Goal: Task Accomplishment & Management: Manage account settings

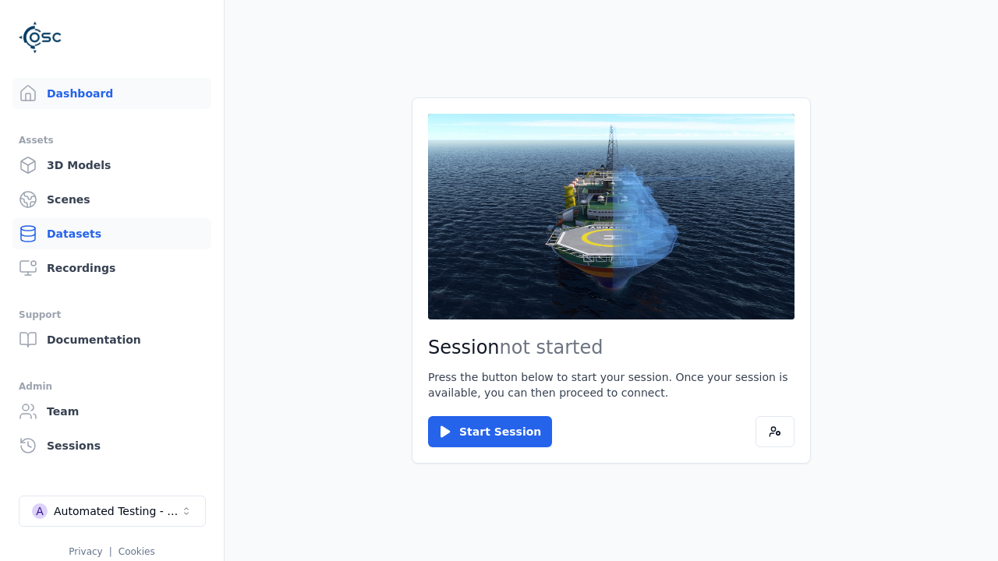
click at [105, 234] on link "Datasets" at bounding box center [111, 233] width 199 height 31
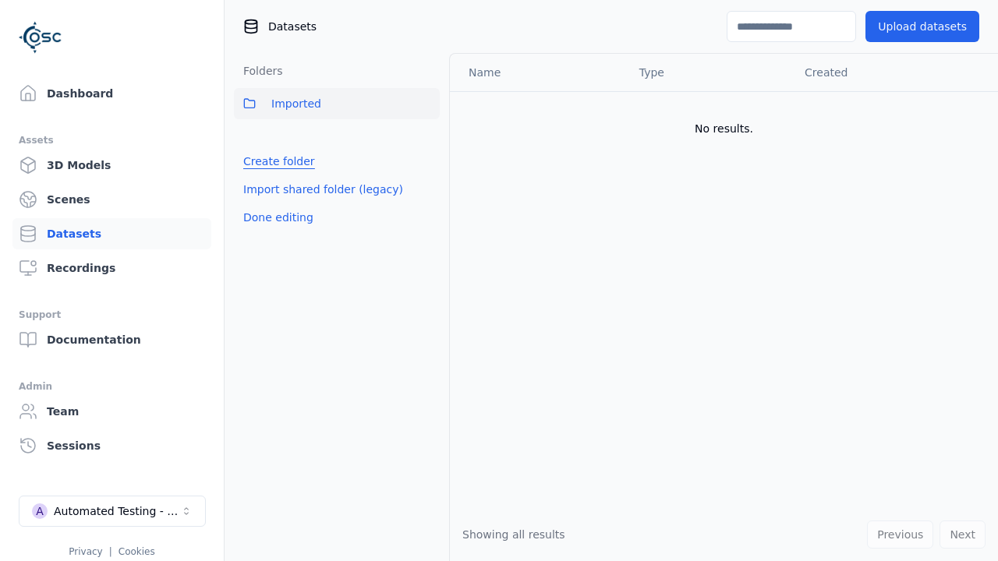
click at [275, 161] on link "Create folder" at bounding box center [279, 162] width 72 height 16
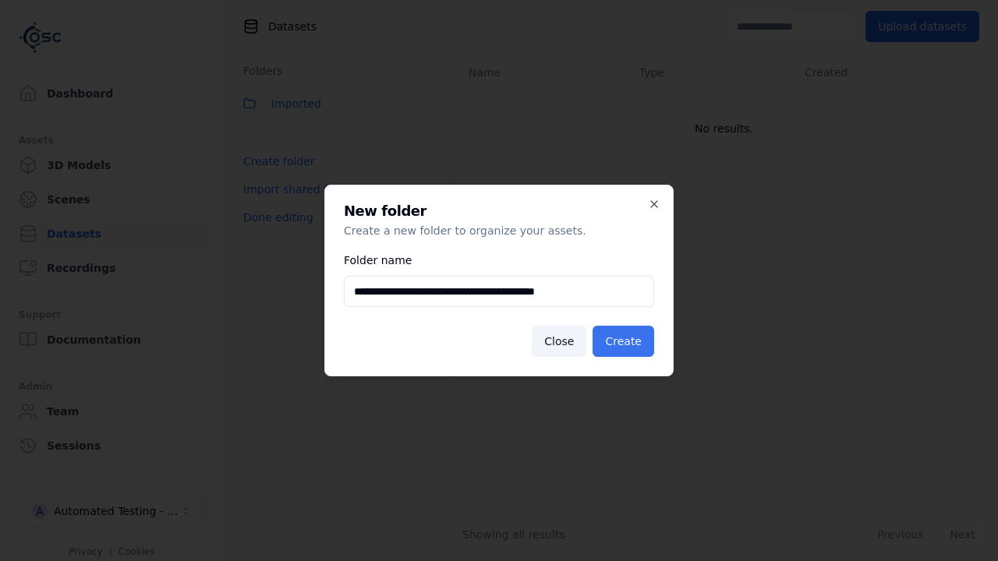
type input "**********"
click at [625, 342] on button "Create" at bounding box center [624, 341] width 62 height 31
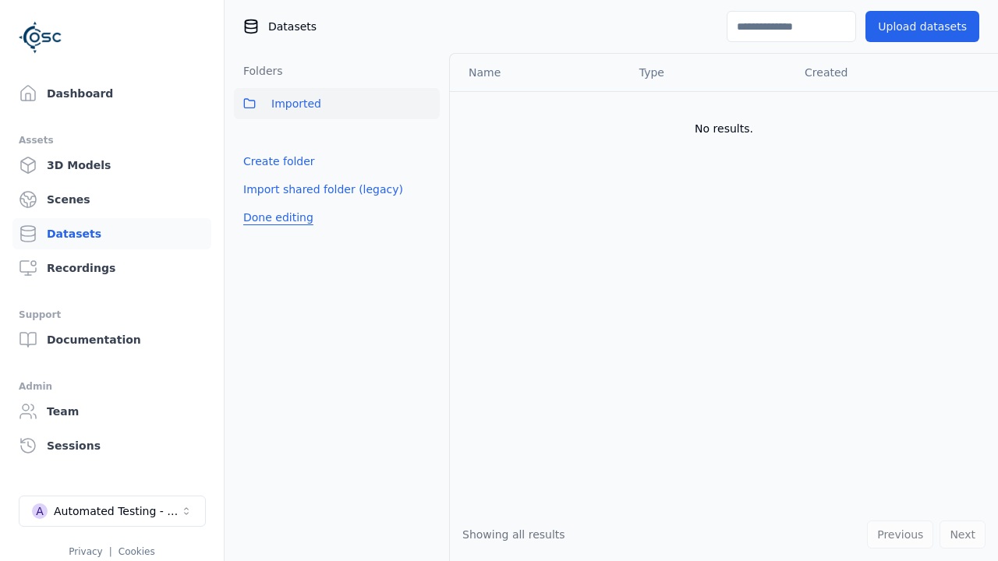
click at [275, 232] on button "Done editing" at bounding box center [278, 218] width 89 height 28
click at [261, 204] on button "Done editing" at bounding box center [278, 218] width 89 height 28
click at [427, 138] on html "Support Dashboard Assets 3D Models Scenes Datasets Recordings Support Documenta…" at bounding box center [499, 280] width 998 height 561
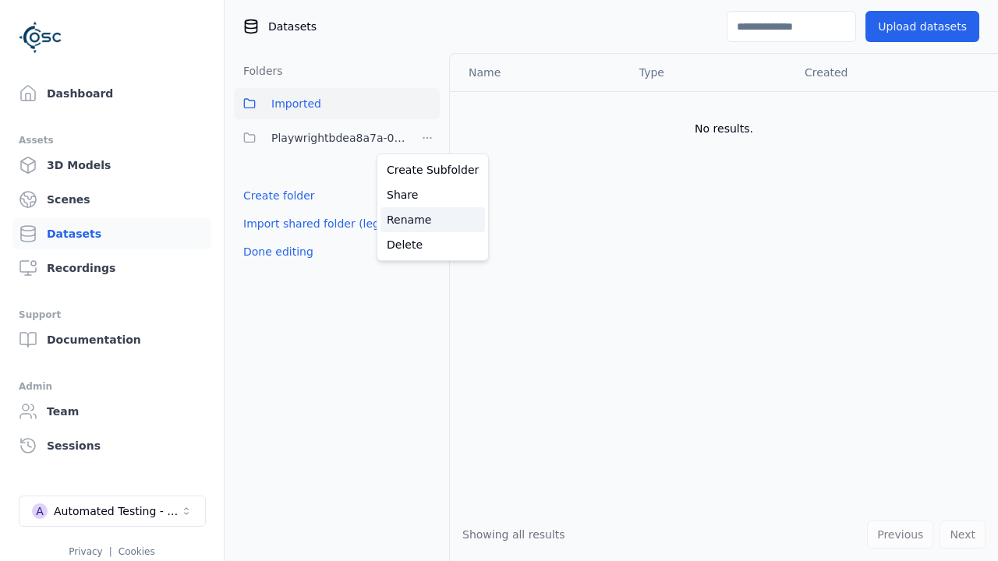
click at [427, 219] on div "Rename" at bounding box center [433, 219] width 104 height 25
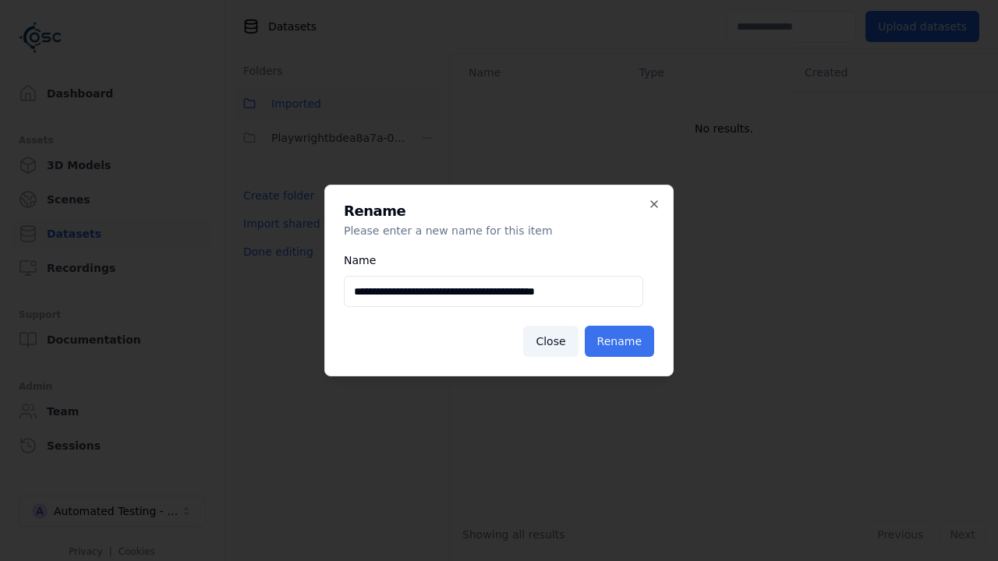
click at [493, 292] on input "**********" at bounding box center [493, 291] width 299 height 31
type input "**********"
click at [621, 342] on button "Rename" at bounding box center [619, 341] width 69 height 31
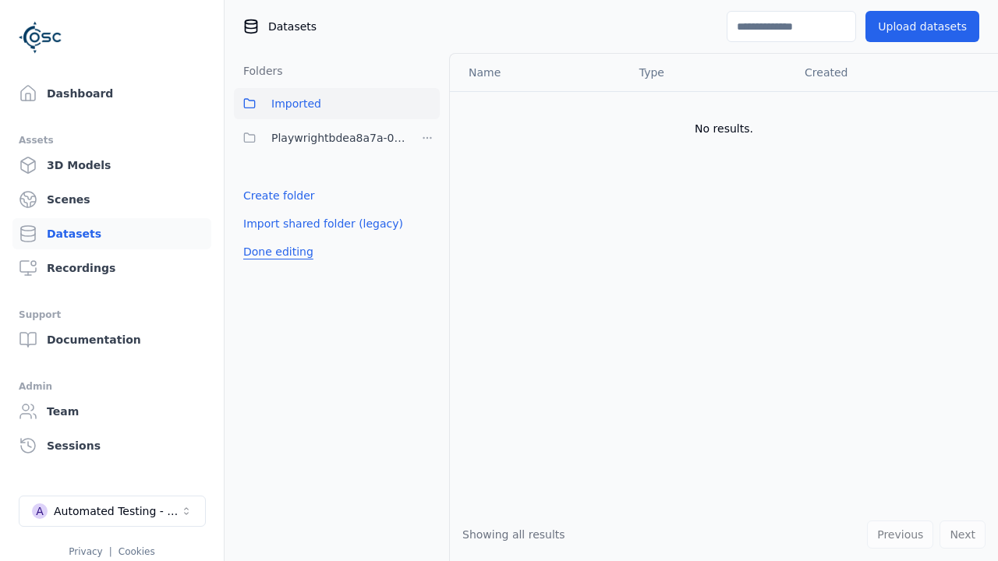
click at [275, 252] on button "Done editing" at bounding box center [278, 252] width 89 height 28
click at [261, 238] on button "Done editing" at bounding box center [278, 252] width 89 height 28
click at [427, 138] on html "Support Dashboard Assets 3D Models Scenes Datasets Recordings Support Documenta…" at bounding box center [499, 280] width 998 height 561
click at [427, 244] on div "Delete" at bounding box center [433, 244] width 104 height 25
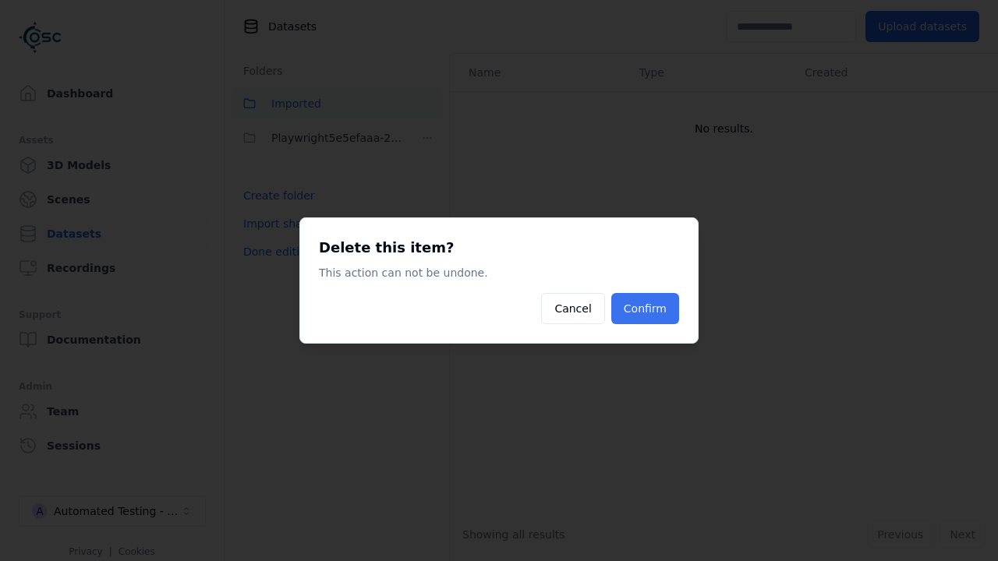
click at [646, 309] on button "Confirm" at bounding box center [645, 308] width 68 height 31
